Goal: Navigation & Orientation: Go to known website

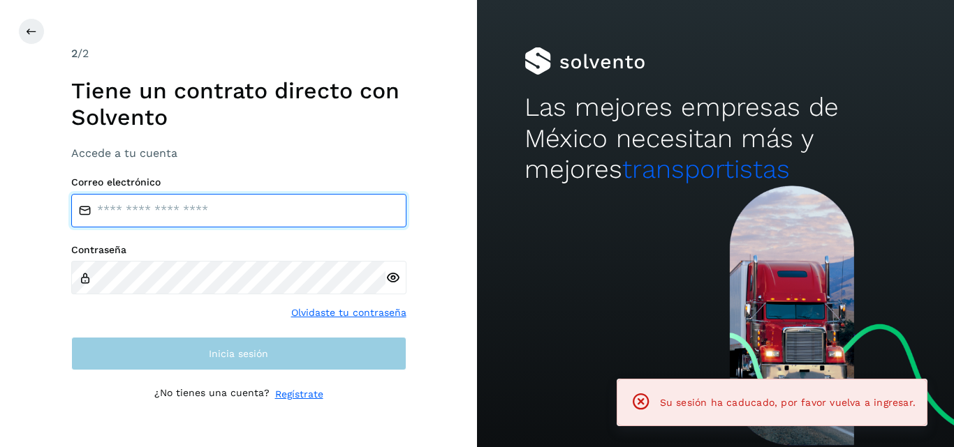
type input "**********"
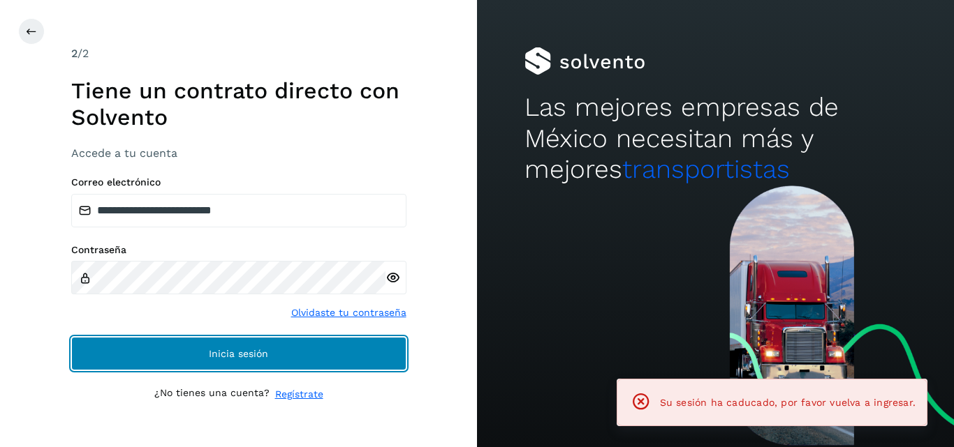
click at [220, 356] on span "Inicia sesión" at bounding box center [238, 354] width 59 height 10
